Goal: Information Seeking & Learning: Check status

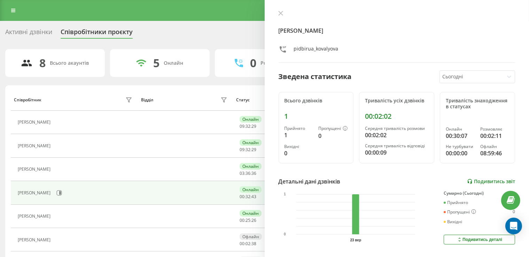
click at [479, 180] on link "Подивитись звіт" at bounding box center [491, 182] width 48 height 6
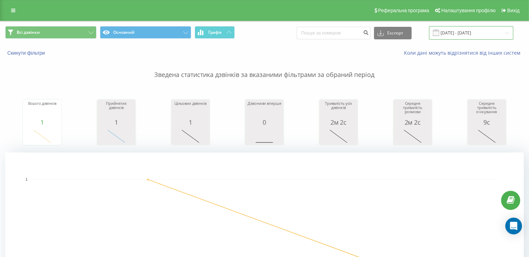
click at [460, 36] on input "23.09.2025 - 23.09.2025" at bounding box center [471, 33] width 84 height 14
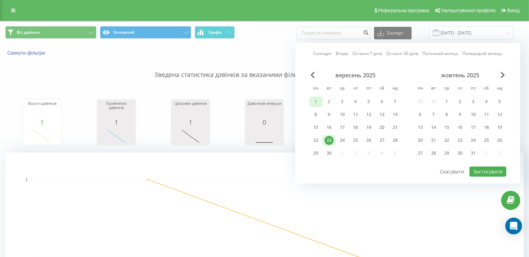
click at [315, 101] on div "1" at bounding box center [315, 101] width 9 height 9
click at [330, 140] on div "23" at bounding box center [328, 140] width 9 height 9
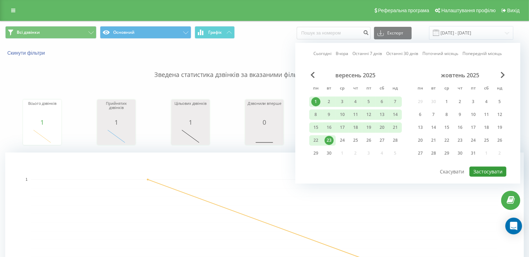
click at [489, 172] on button "Застосувати" at bounding box center [487, 171] width 37 height 10
type input "01.09.2025 - 23.09.2025"
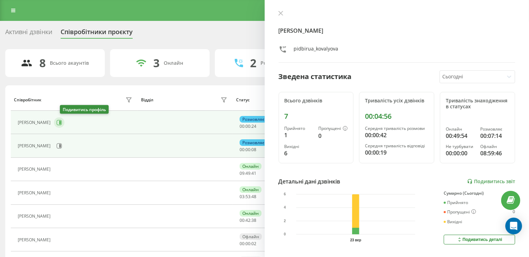
click at [62, 122] on icon at bounding box center [59, 122] width 5 height 5
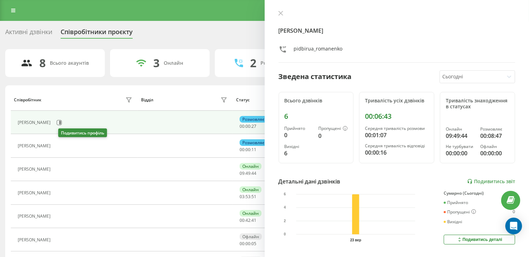
drag, startPoint x: 62, startPoint y: 147, endPoint x: 62, endPoint y: 142, distance: 4.9
click at [61, 147] on icon at bounding box center [58, 146] width 6 height 6
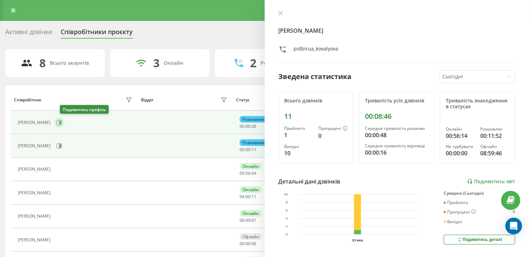
click at [61, 122] on icon at bounding box center [60, 122] width 2 height 3
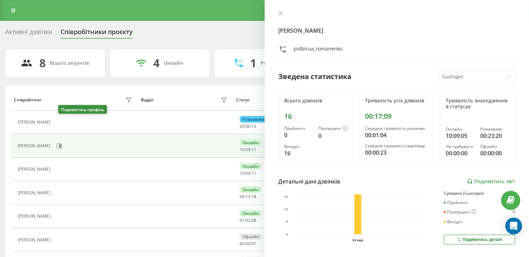
click at [61, 121] on icon at bounding box center [58, 123] width 6 height 6
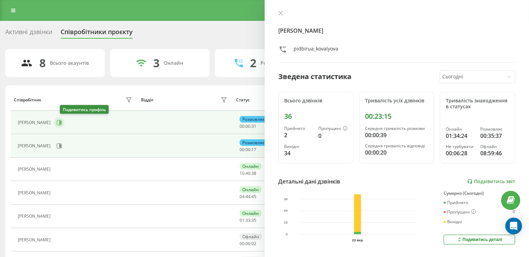
click at [62, 121] on icon at bounding box center [59, 123] width 6 height 6
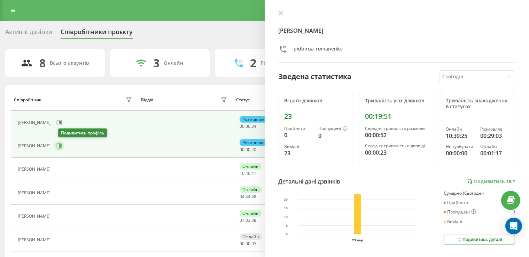
click at [62, 146] on icon at bounding box center [59, 146] width 6 height 6
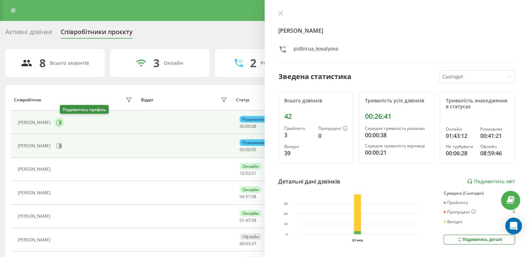
click at [60, 123] on button at bounding box center [59, 122] width 10 height 10
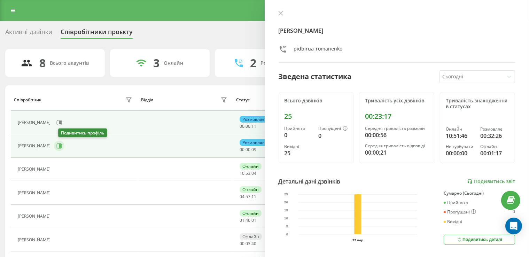
click at [61, 148] on icon at bounding box center [59, 146] width 6 height 6
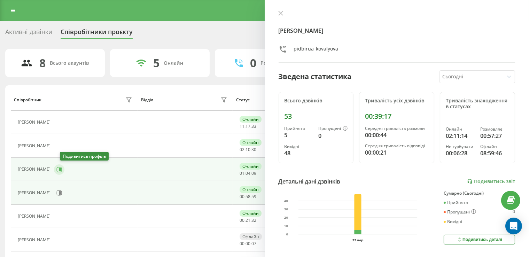
click at [61, 169] on icon at bounding box center [60, 168] width 2 height 3
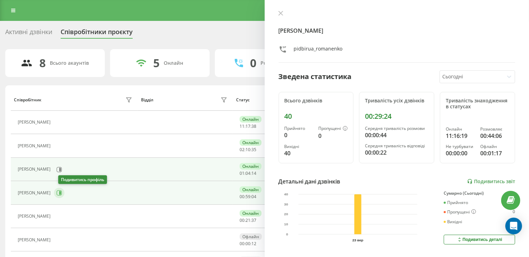
click at [60, 192] on button at bounding box center [59, 193] width 10 height 10
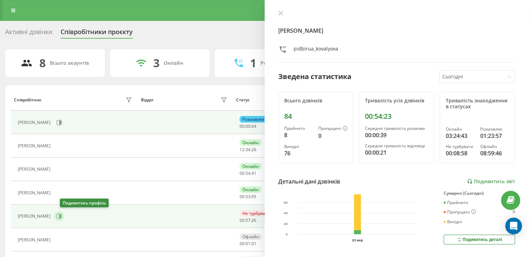
click at [62, 216] on icon at bounding box center [59, 216] width 6 height 6
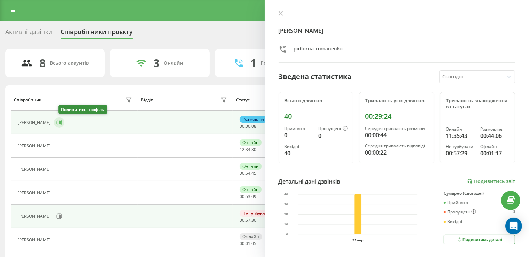
click at [62, 123] on icon at bounding box center [59, 123] width 6 height 6
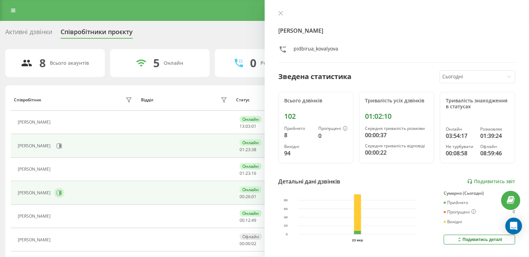
click at [61, 192] on button at bounding box center [59, 193] width 10 height 10
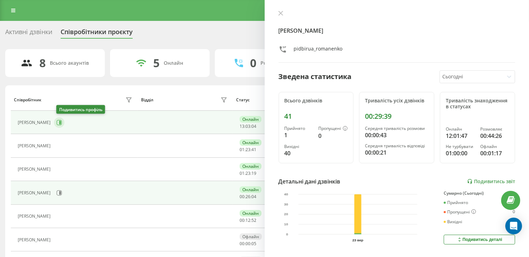
click at [62, 120] on icon at bounding box center [59, 122] width 5 height 5
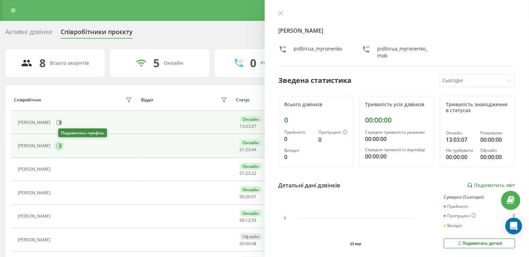
click at [59, 145] on button at bounding box center [59, 146] width 10 height 10
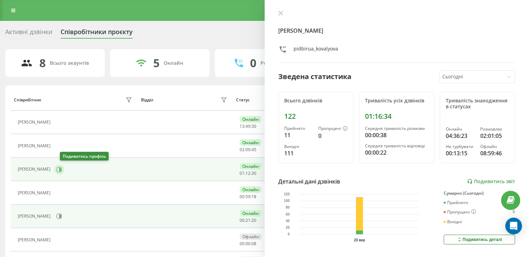
click at [62, 167] on icon at bounding box center [59, 170] width 6 height 6
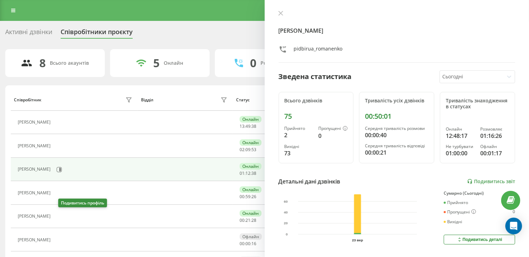
click at [59, 215] on button at bounding box center [58, 217] width 8 height 10
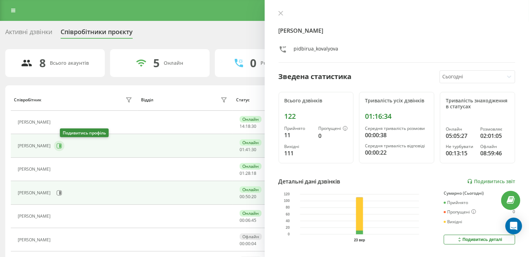
click at [62, 147] on icon at bounding box center [59, 146] width 6 height 6
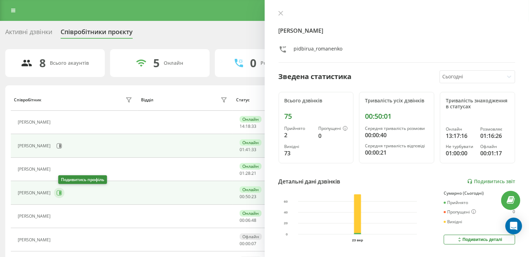
click at [64, 195] on button at bounding box center [59, 193] width 10 height 10
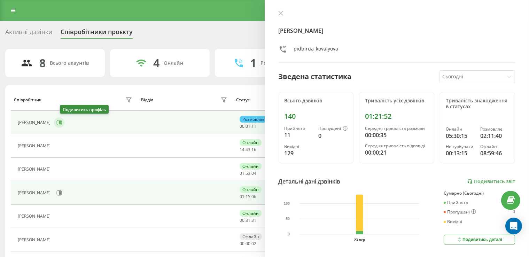
click at [62, 120] on icon at bounding box center [59, 123] width 6 height 6
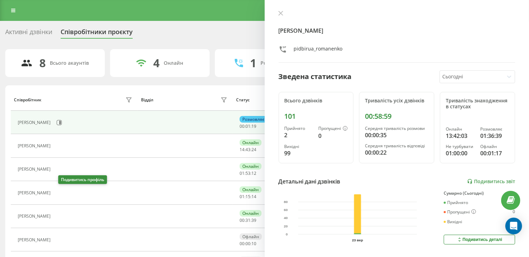
drag, startPoint x: 60, startPoint y: 193, endPoint x: 61, endPoint y: 10, distance: 183.0
click at [61, 192] on button at bounding box center [58, 194] width 8 height 10
